Goal: Find specific page/section: Find specific page/section

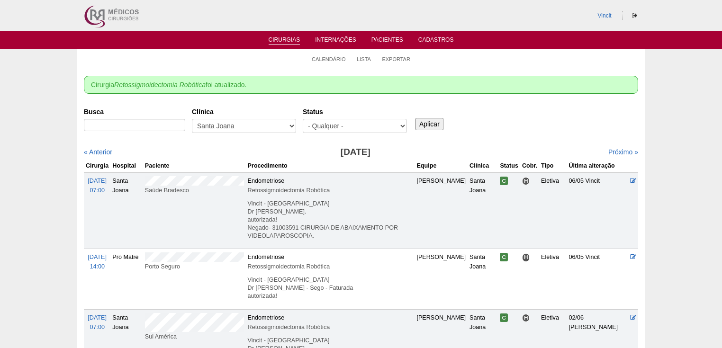
click at [287, 40] on link "Cirurgias" at bounding box center [284, 40] width 32 height 8
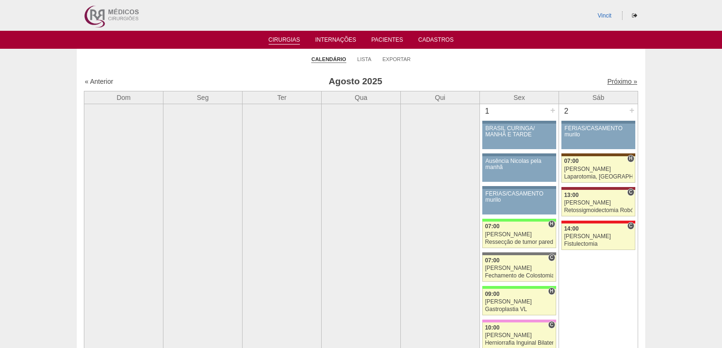
click at [619, 81] on link "Próximo »" at bounding box center [622, 82] width 30 height 8
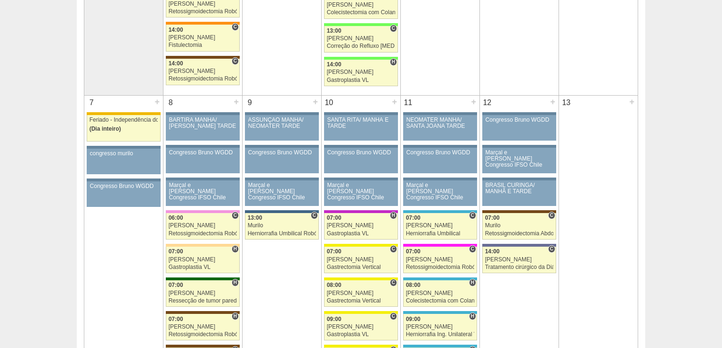
scroll to position [265, 0]
